Goal: Check status: Check status

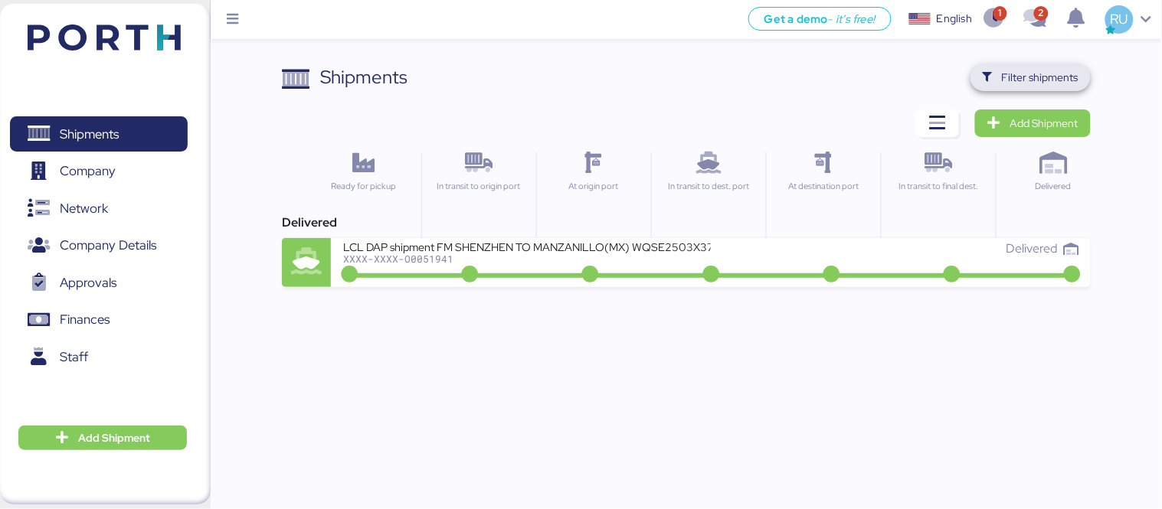
click at [1037, 81] on span "Filter shipments" at bounding box center [1040, 77] width 77 height 18
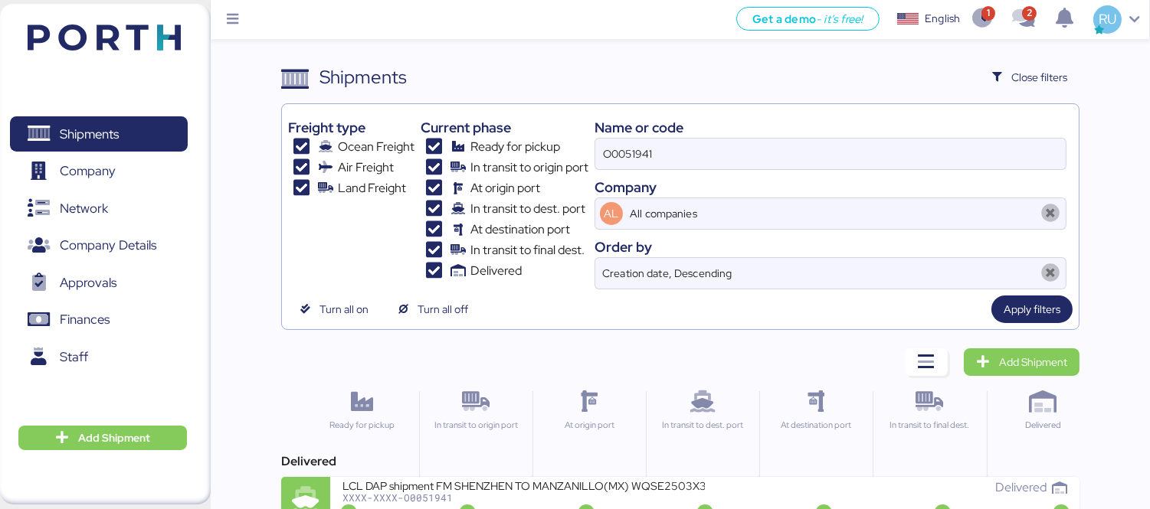
click at [700, 171] on div "Name or code O0051941 Company AL All companies Order by Creation date, Descendi…" at bounding box center [830, 199] width 472 height 179
click at [709, 156] on input "O0051941" at bounding box center [830, 154] width 470 height 31
paste input "O0052066"
type input "O0052066"
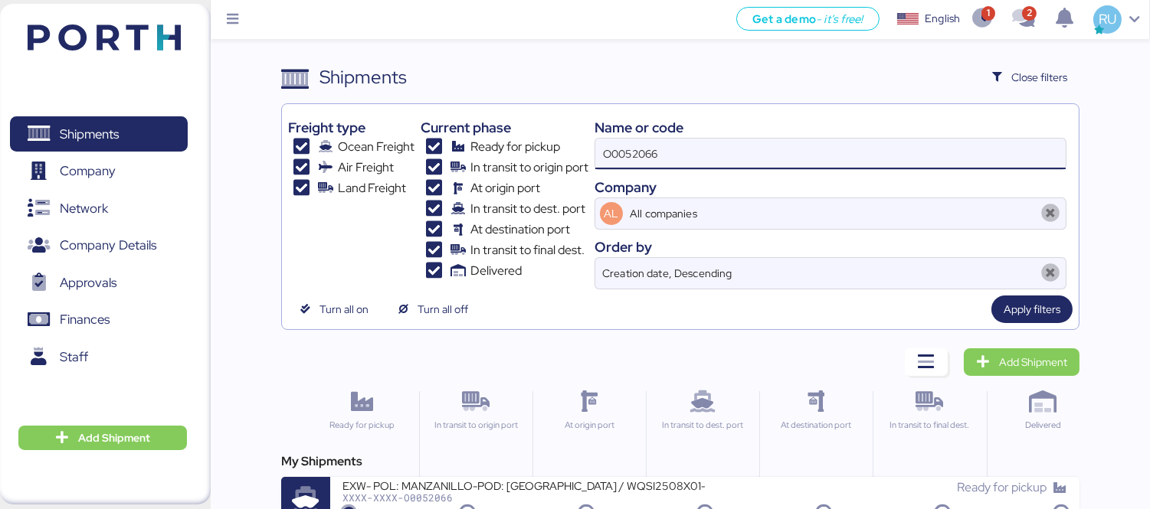
scroll to position [28, 0]
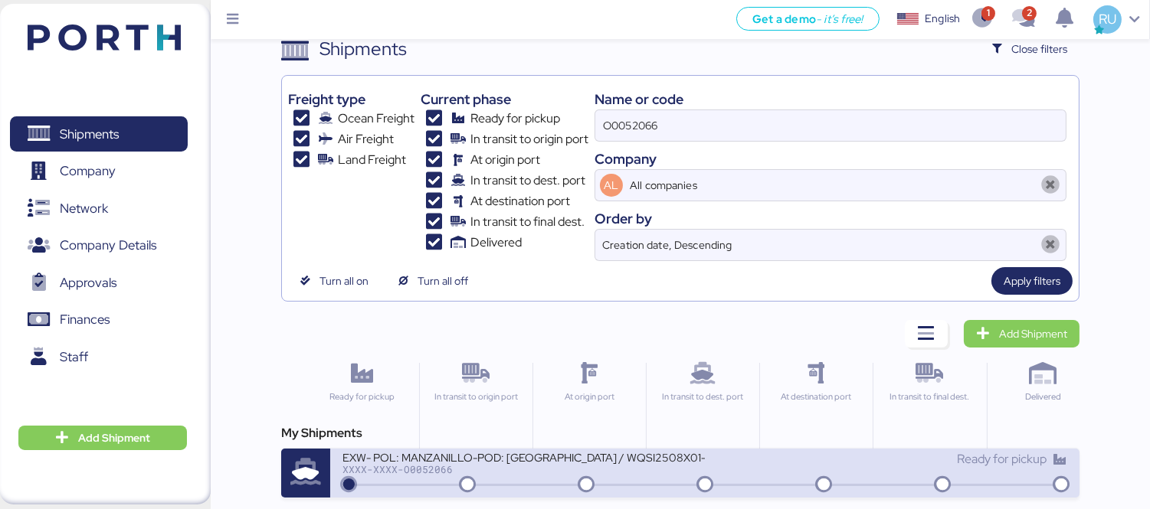
click at [580, 463] on div "EXW- POL: MANZANILLO-POD: [GEOGRAPHIC_DATA] / WQSI2508X01- 1*40HC / 1*20DR" at bounding box center [523, 456] width 362 height 13
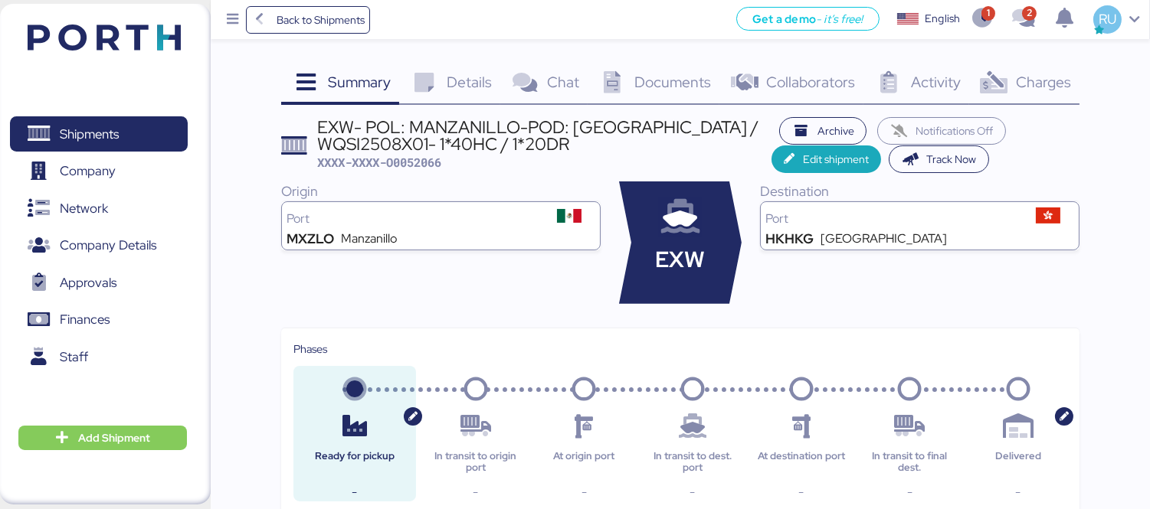
click at [454, 72] on span "Details" at bounding box center [469, 82] width 45 height 20
